Goal: Task Accomplishment & Management: Use online tool/utility

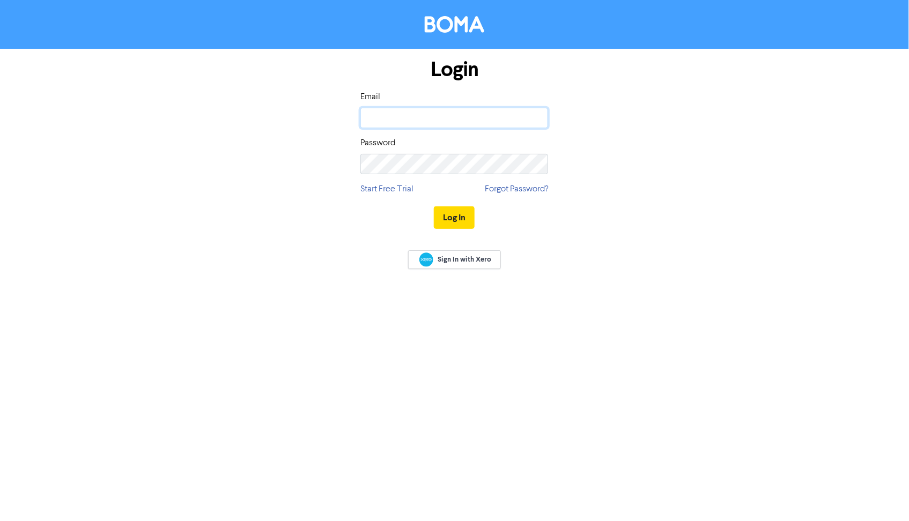
type input "[PERSON_NAME][EMAIL_ADDRESS][PERSON_NAME][DOMAIN_NAME]"
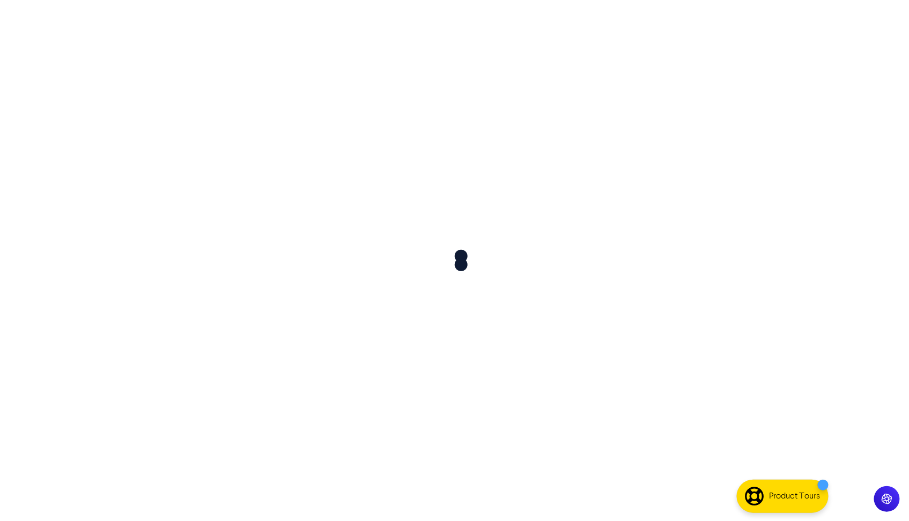
click at [450, 214] on div at bounding box center [454, 260] width 909 height 521
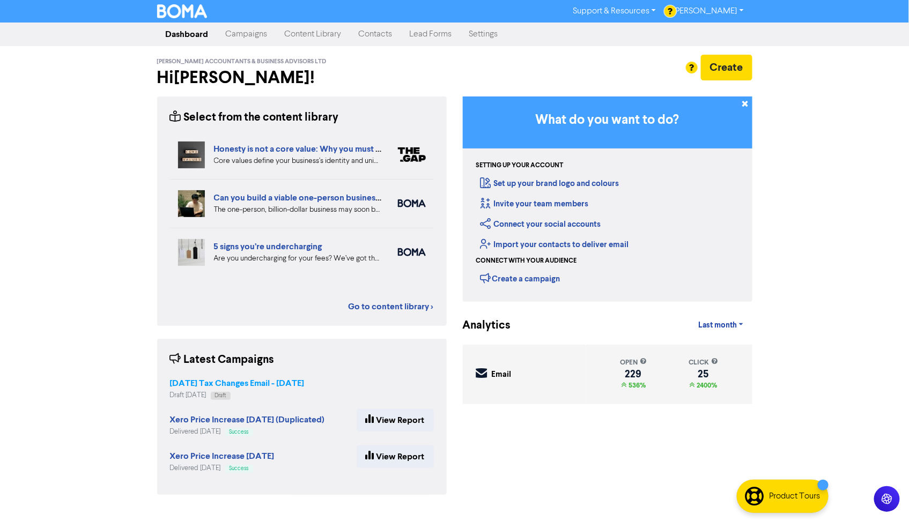
click at [239, 380] on strong "[DATE] Tax Changes Email - [DATE]" at bounding box center [237, 383] width 135 height 11
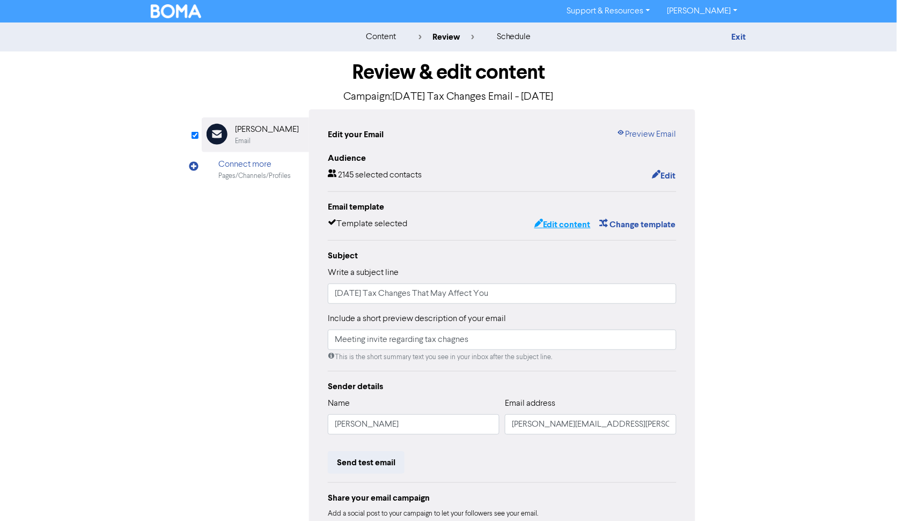
click at [565, 224] on button "Edit content" at bounding box center [562, 225] width 57 height 14
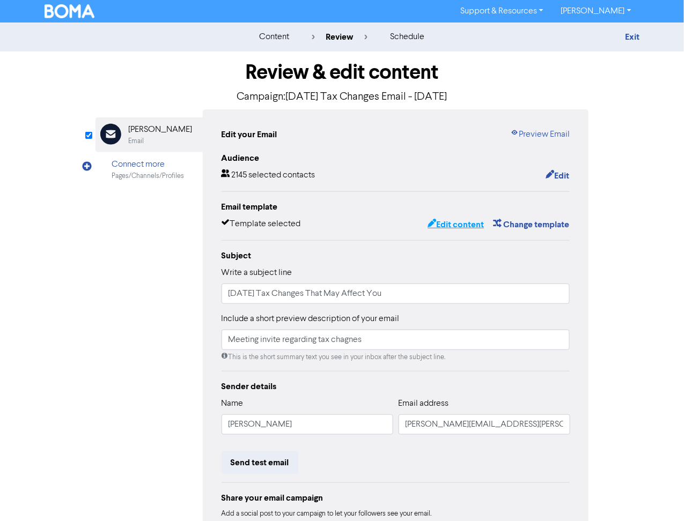
click at [455, 221] on button "Edit content" at bounding box center [455, 225] width 57 height 14
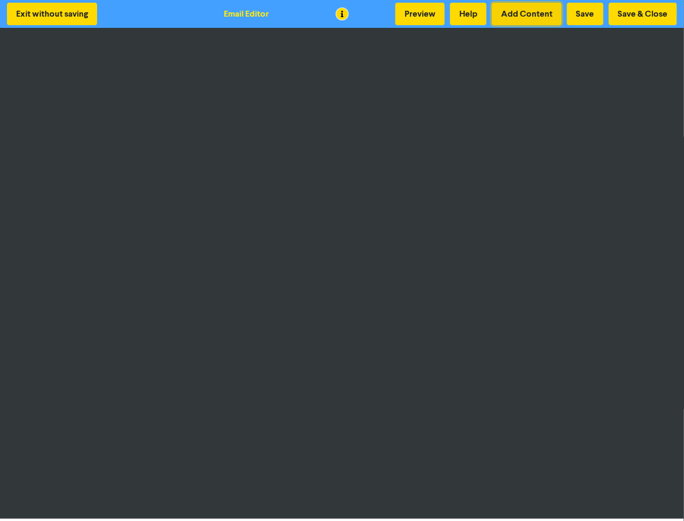
click at [530, 14] on button "Add Content" at bounding box center [527, 14] width 70 height 23
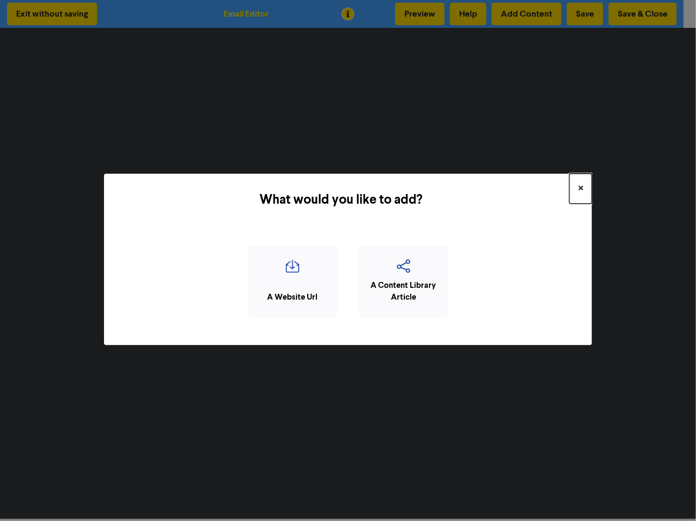
click at [581, 186] on span "×" at bounding box center [580, 189] width 5 height 16
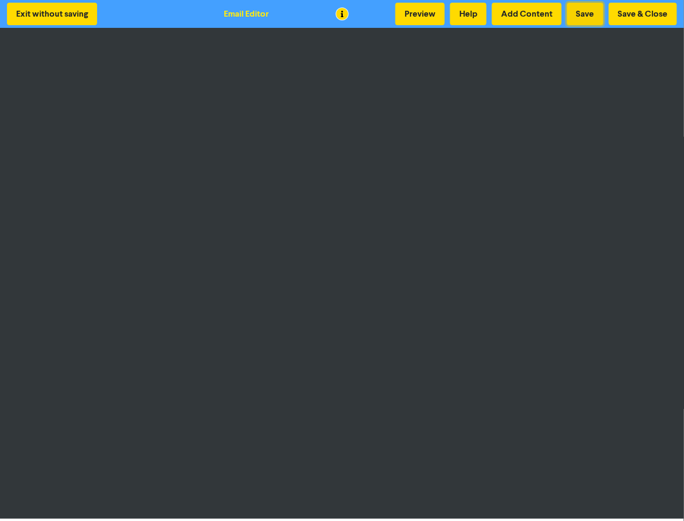
click at [589, 14] on button "Save" at bounding box center [585, 14] width 36 height 23
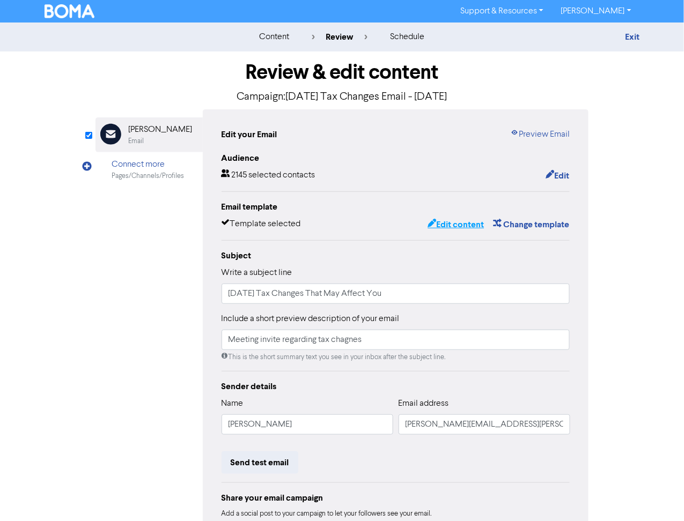
click at [455, 221] on button "Edit content" at bounding box center [455, 225] width 57 height 14
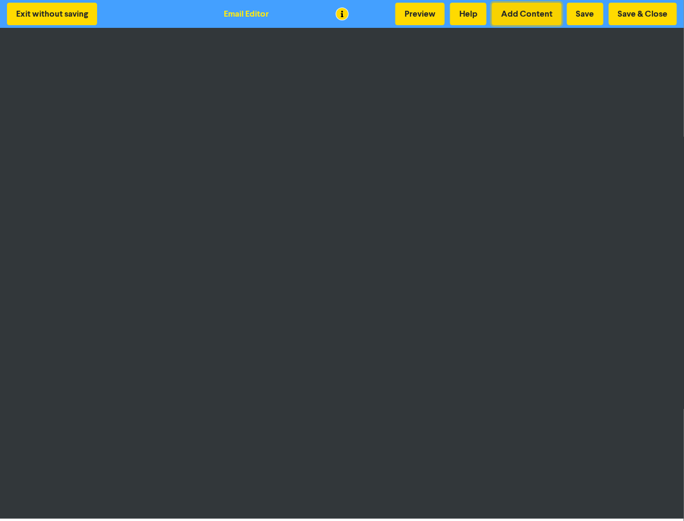
click at [521, 16] on button "Add Content" at bounding box center [527, 14] width 70 height 23
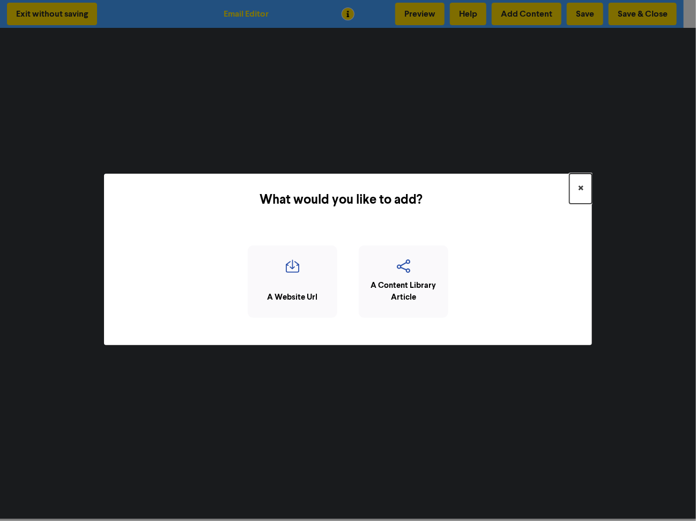
click at [581, 183] on span "×" at bounding box center [580, 189] width 5 height 16
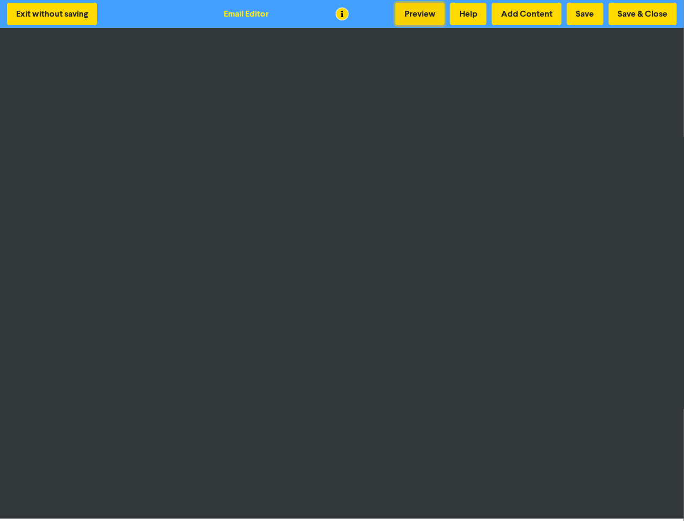
click at [423, 12] on button "Preview" at bounding box center [419, 14] width 49 height 23
drag, startPoint x: 636, startPoint y: 11, endPoint x: 652, endPoint y: 38, distance: 31.5
click at [636, 11] on button "Save & Close" at bounding box center [643, 14] width 68 height 23
